Goal: Entertainment & Leisure: Consume media (video, audio)

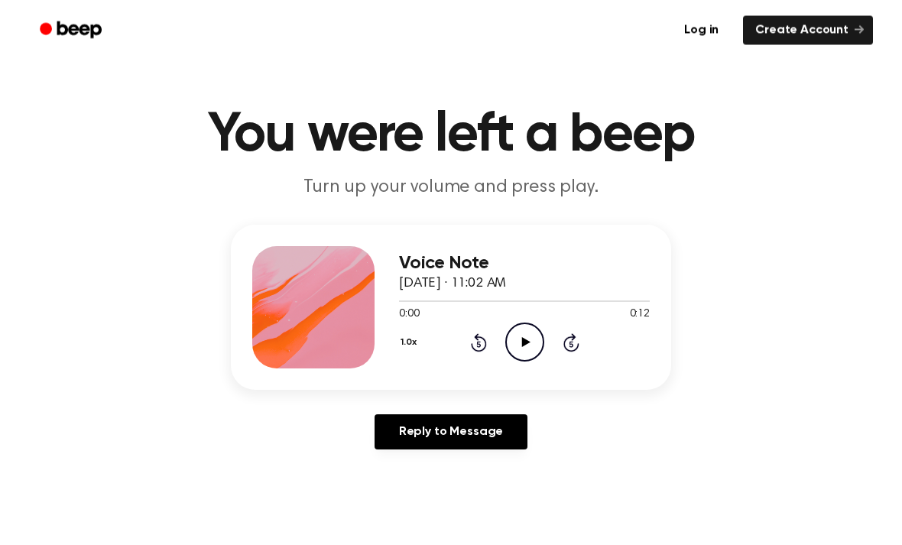
scroll to position [20, 0]
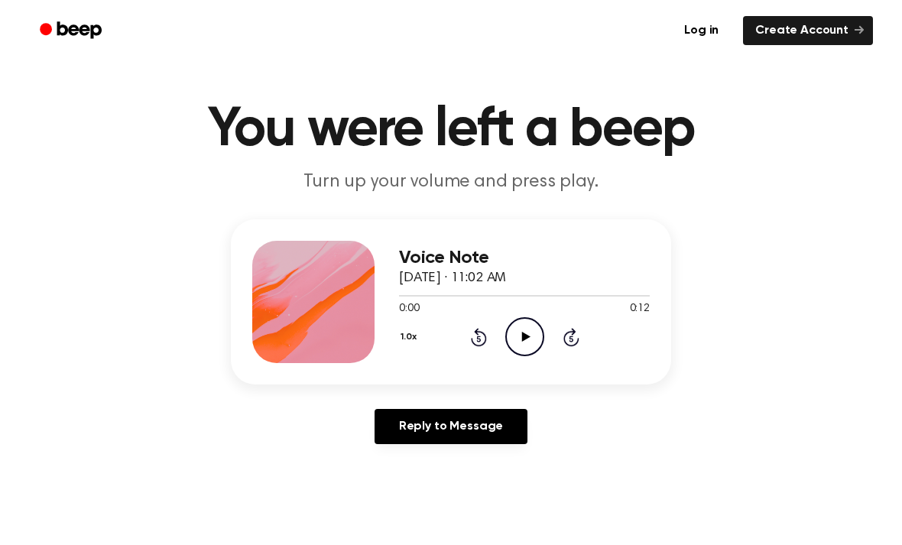
click at [514, 342] on icon "Play Audio" at bounding box center [524, 336] width 39 height 39
click at [530, 333] on icon "Pause Audio" at bounding box center [524, 336] width 39 height 39
click at [527, 334] on icon "Play Audio" at bounding box center [524, 336] width 39 height 39
click at [475, 341] on icon "Rewind 5 seconds" at bounding box center [478, 337] width 17 height 20
click at [474, 336] on icon "Rewind 5 seconds" at bounding box center [478, 337] width 17 height 20
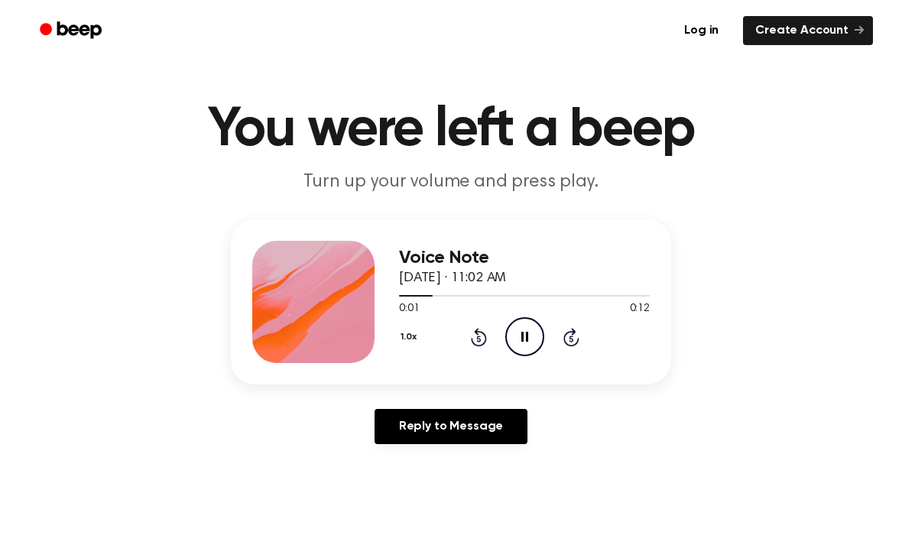
click at [479, 343] on icon "Rewind 5 seconds" at bounding box center [478, 337] width 17 height 20
click at [478, 340] on icon "Rewind 5 seconds" at bounding box center [478, 337] width 17 height 20
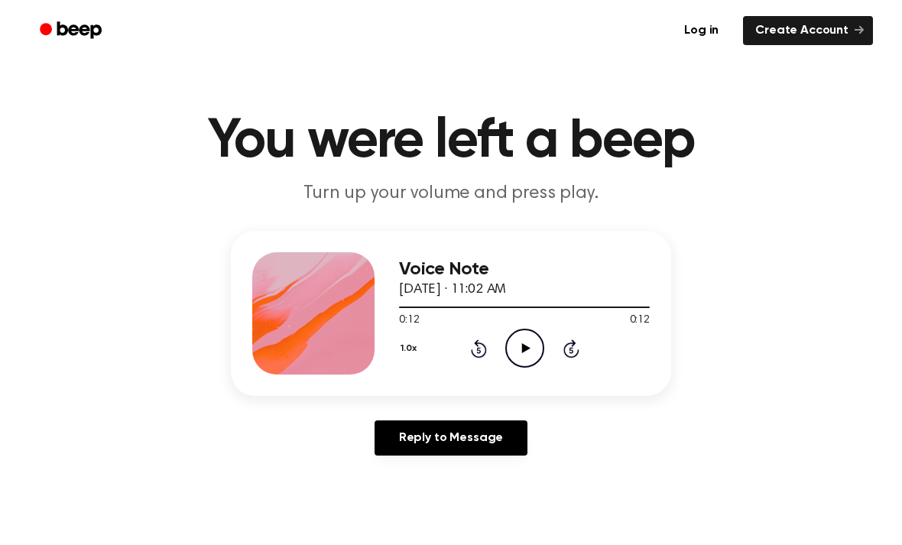
scroll to position [0, 0]
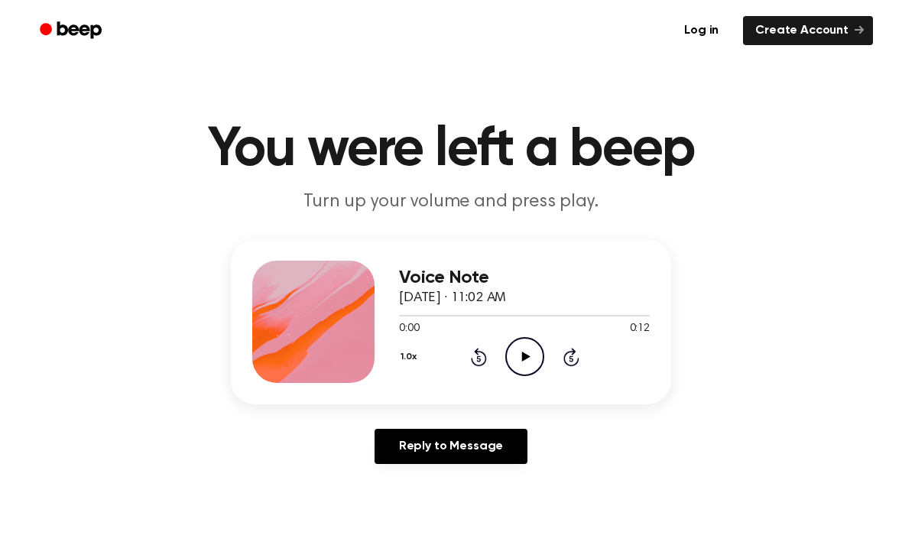
click at [534, 370] on icon "Play Audio" at bounding box center [524, 356] width 39 height 39
click at [521, 353] on icon "Play Audio" at bounding box center [524, 356] width 39 height 39
